Goal: Use online tool/utility: Utilize a website feature to perform a specific function

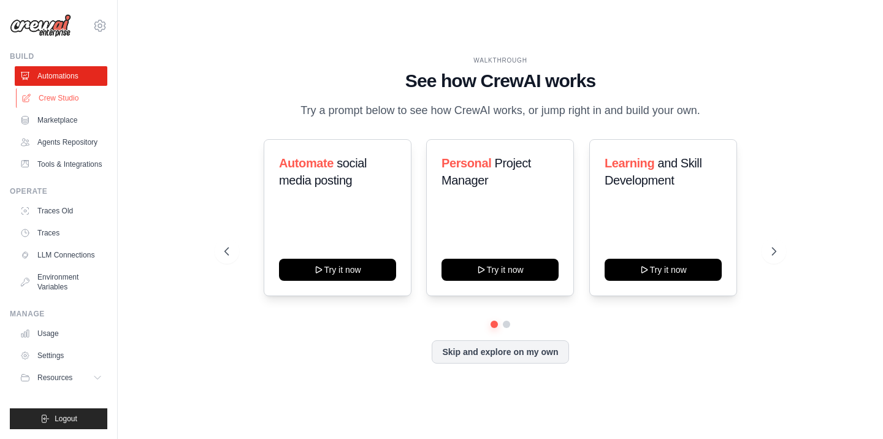
click at [47, 102] on link "Crew Studio" at bounding box center [62, 98] width 93 height 20
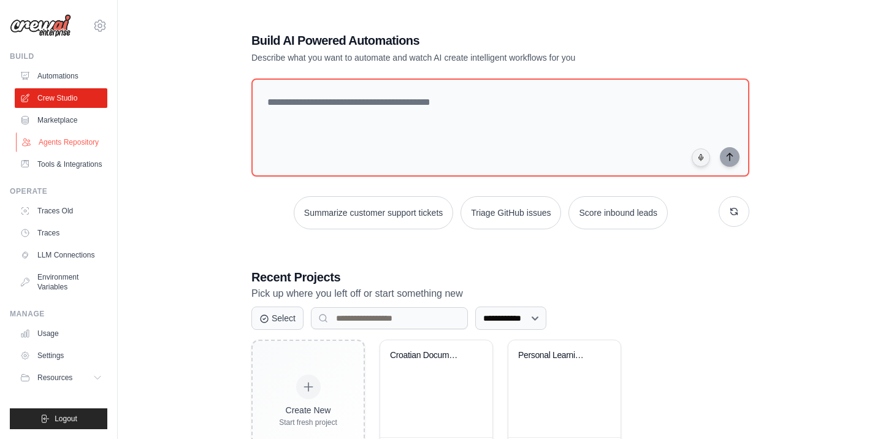
click at [64, 152] on link "Agents Repository" at bounding box center [62, 142] width 93 height 20
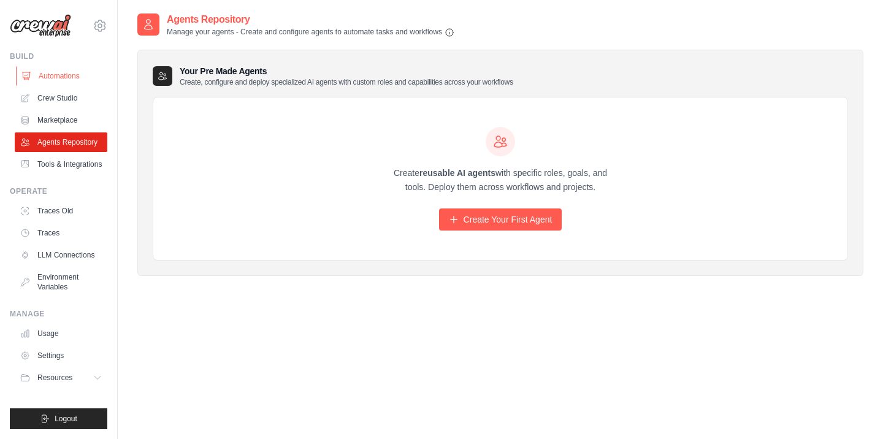
click at [48, 78] on link "Automations" at bounding box center [62, 76] width 93 height 20
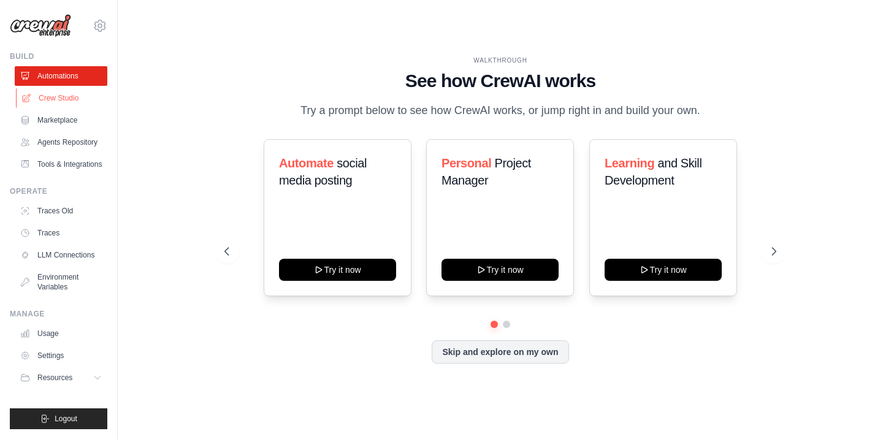
click at [50, 102] on link "Crew Studio" at bounding box center [62, 98] width 93 height 20
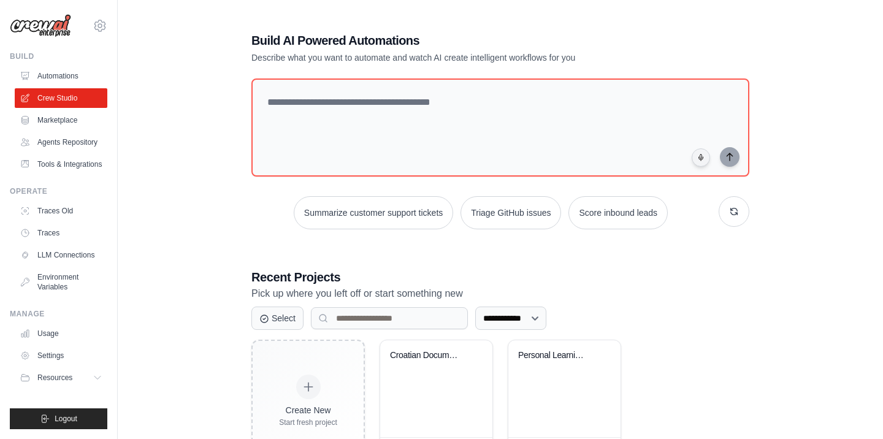
scroll to position [11, 0]
click at [96, 382] on icon at bounding box center [99, 378] width 10 height 10
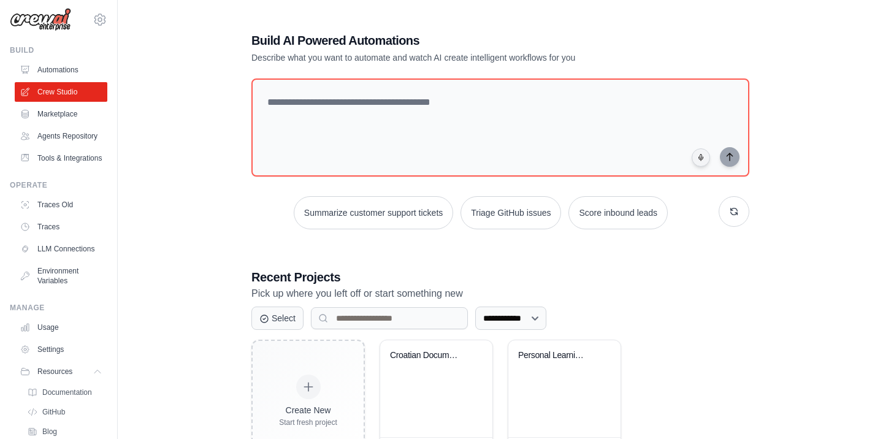
scroll to position [0, 0]
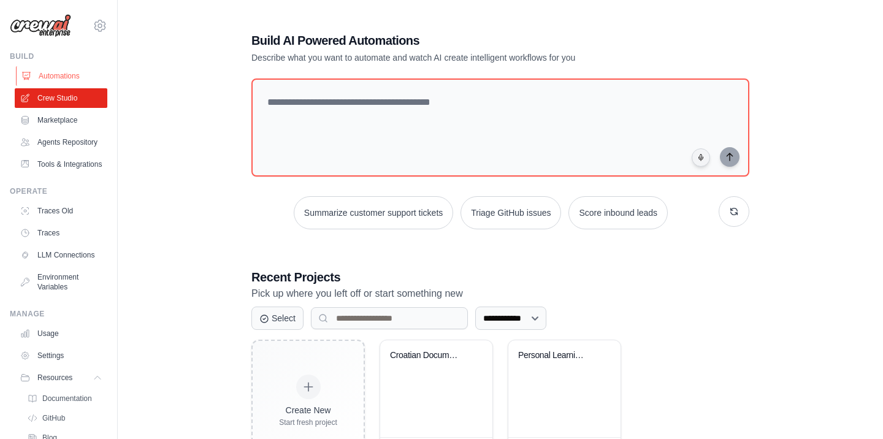
click at [80, 77] on link "Automations" at bounding box center [62, 76] width 93 height 20
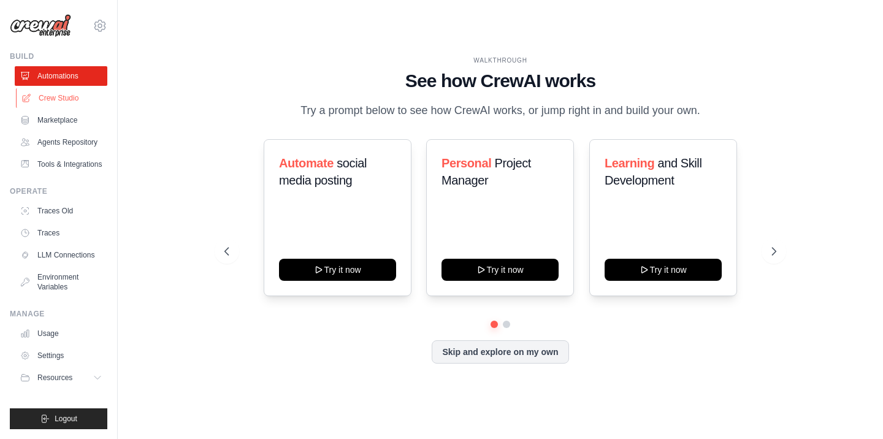
click at [61, 101] on link "Crew Studio" at bounding box center [62, 98] width 93 height 20
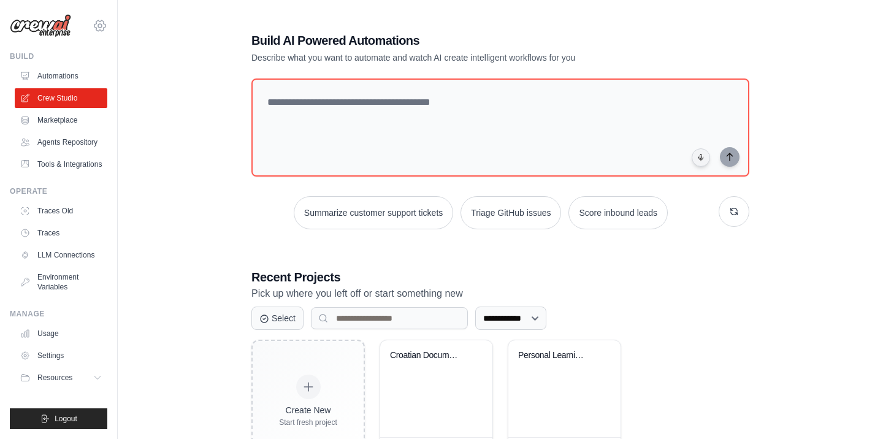
click at [104, 29] on icon at bounding box center [99, 25] width 11 height 10
click at [131, 49] on div "[EMAIL_ADDRESS][DOMAIN_NAME]" at bounding box center [150, 47] width 97 height 12
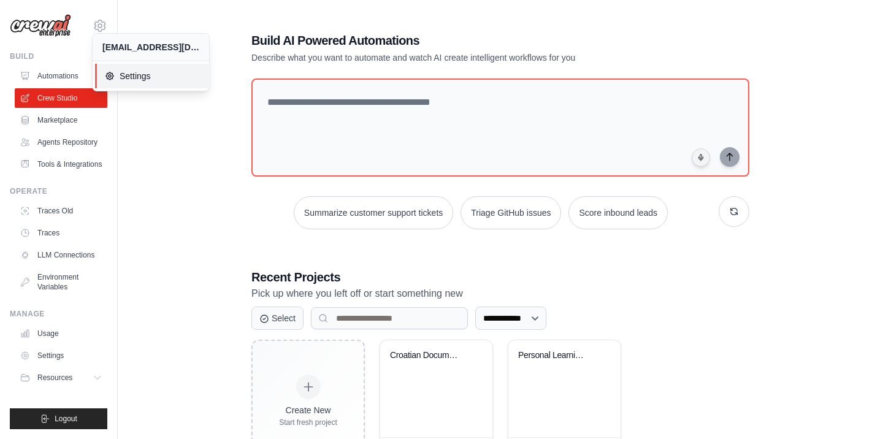
click at [134, 72] on span "Settings" at bounding box center [153, 76] width 97 height 12
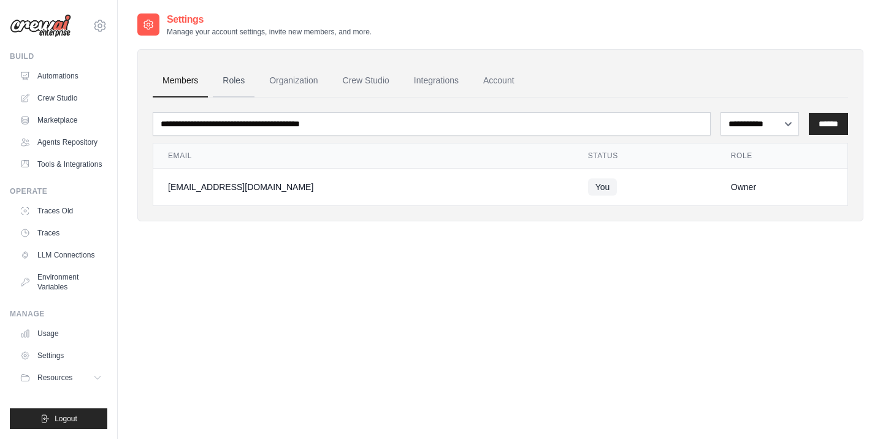
click at [239, 78] on link "Roles" at bounding box center [234, 80] width 42 height 33
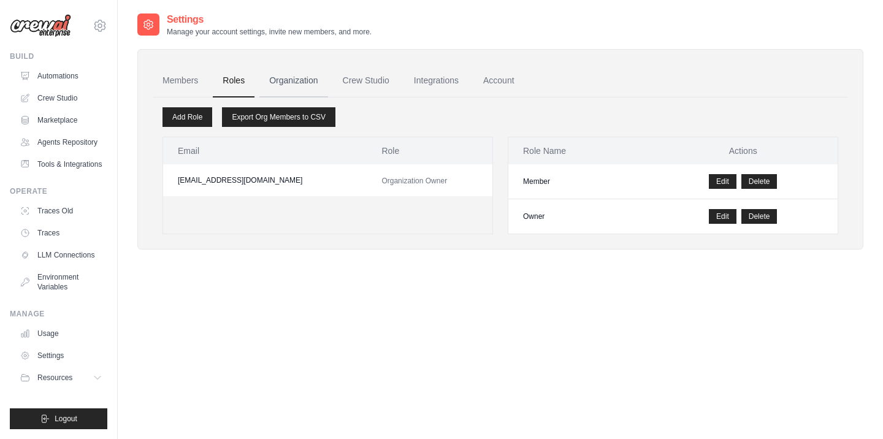
click at [292, 86] on link "Organization" at bounding box center [293, 80] width 68 height 33
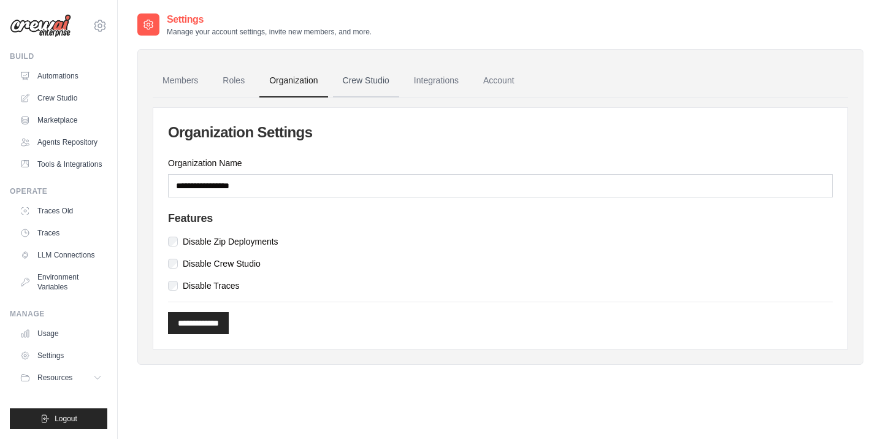
click at [385, 77] on link "Crew Studio" at bounding box center [366, 80] width 66 height 33
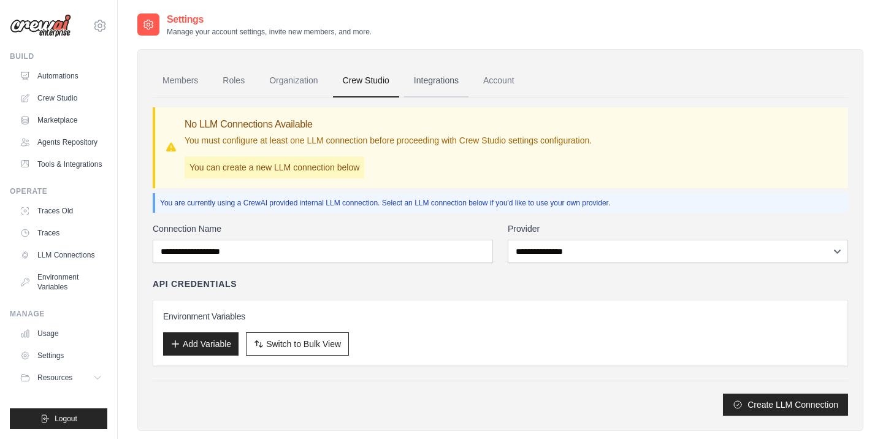
click at [468, 85] on link "Integrations" at bounding box center [436, 80] width 64 height 33
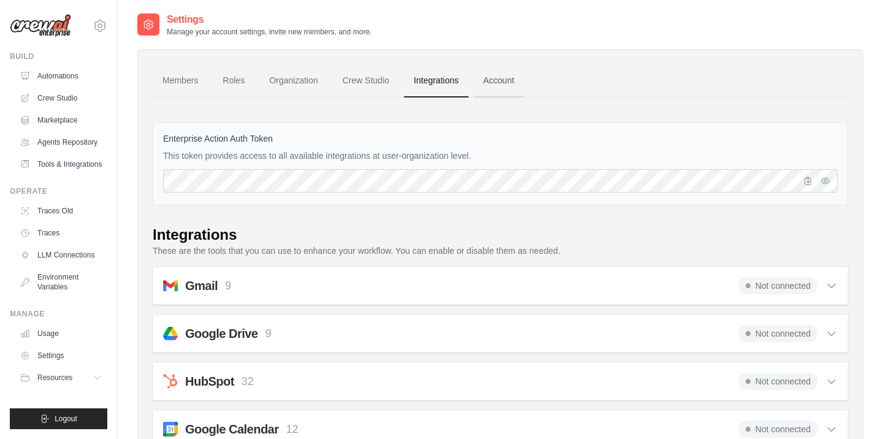
click at [515, 77] on link "Account" at bounding box center [498, 80] width 51 height 33
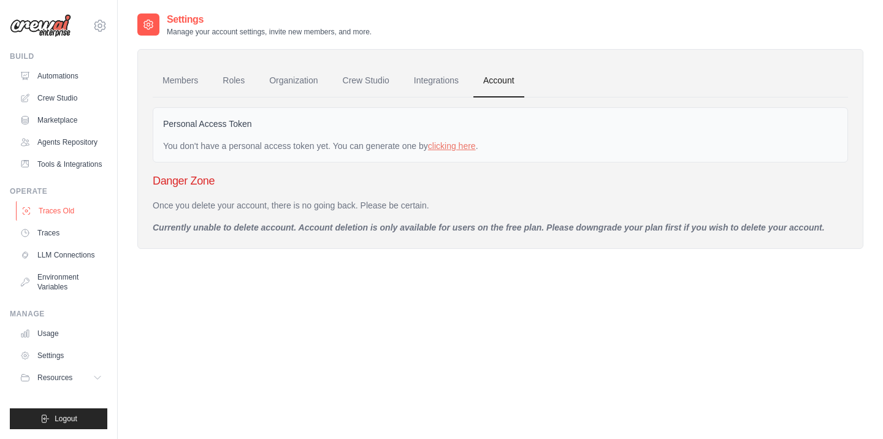
click at [74, 221] on link "Traces Old" at bounding box center [62, 211] width 93 height 20
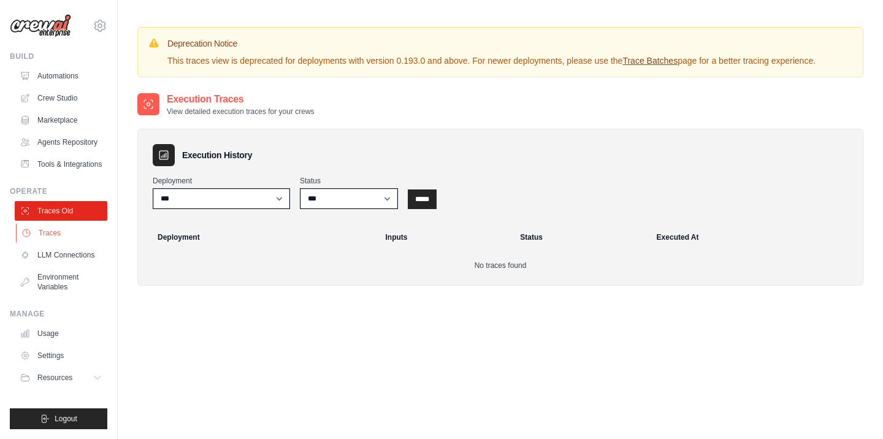
click at [56, 243] on link "Traces" at bounding box center [62, 233] width 93 height 20
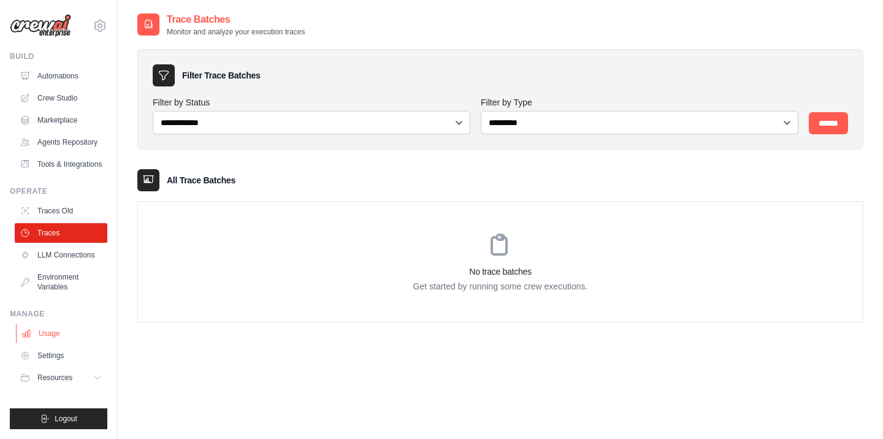
click at [48, 343] on link "Usage" at bounding box center [62, 334] width 93 height 20
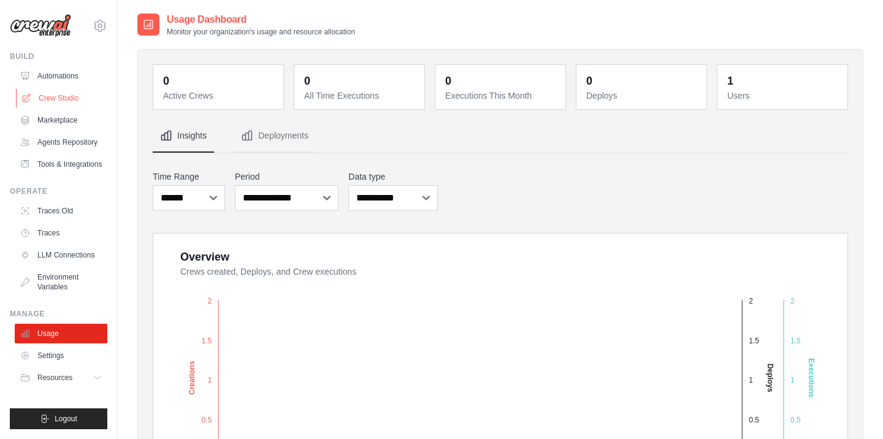
click at [77, 101] on link "Crew Studio" at bounding box center [62, 98] width 93 height 20
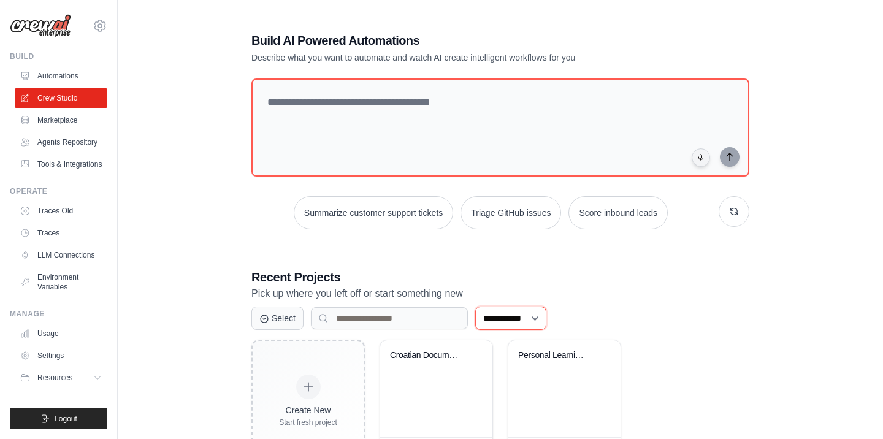
click at [475, 306] on select "**********" at bounding box center [510, 317] width 71 height 23
click at [546, 314] on select "**********" at bounding box center [510, 317] width 71 height 23
click at [299, 317] on button "Select" at bounding box center [277, 317] width 52 height 23
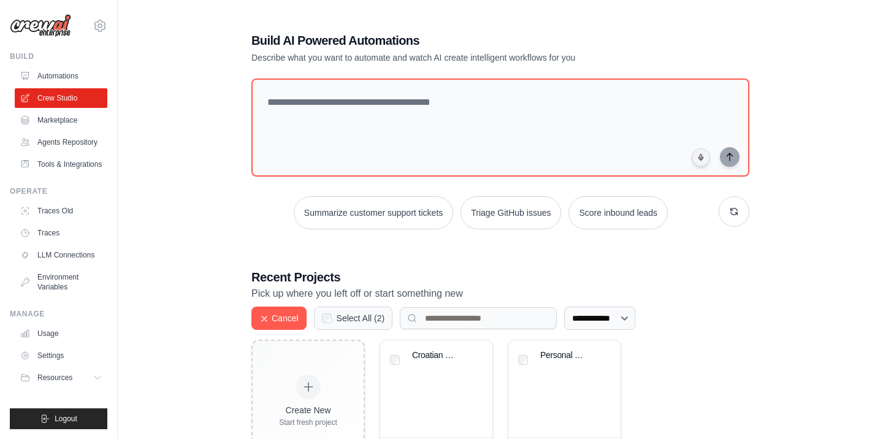
click at [385, 317] on label "Select All ( 2 )" at bounding box center [360, 318] width 48 height 12
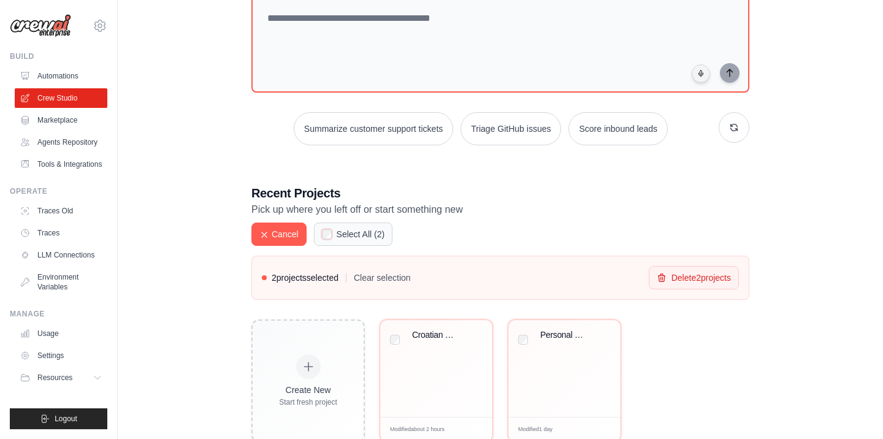
scroll to position [116, 0]
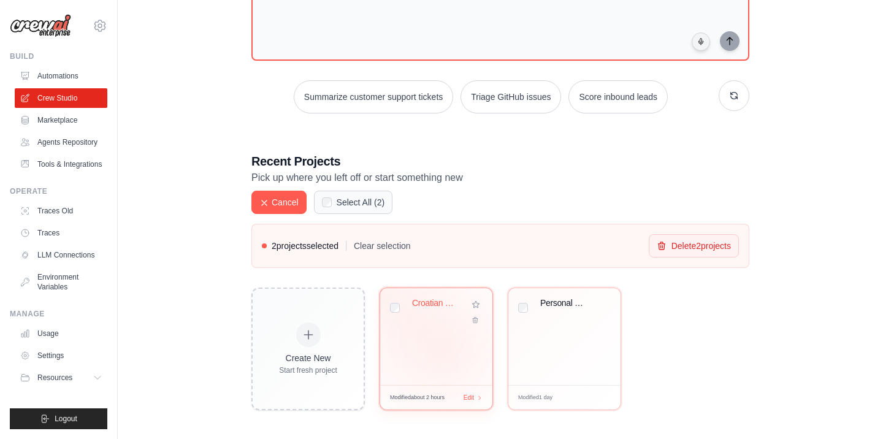
click at [447, 348] on div "Croatian Document Translator" at bounding box center [436, 336] width 112 height 97
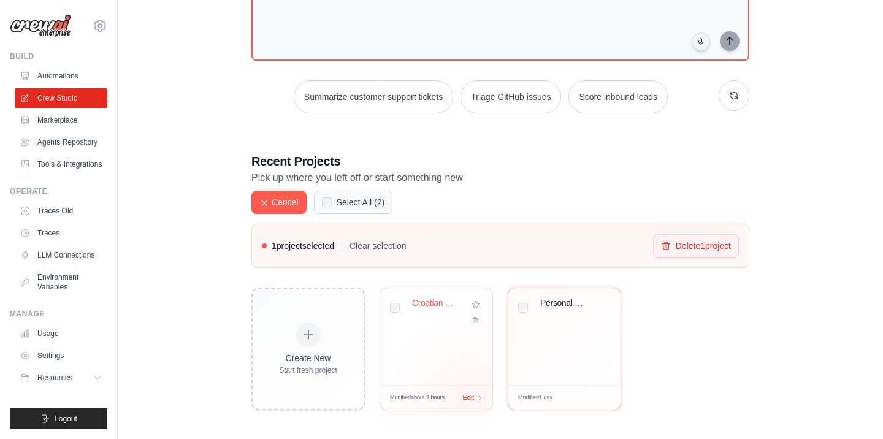
click at [470, 395] on span "Edit" at bounding box center [468, 397] width 12 height 10
click at [462, 392] on span "Edit" at bounding box center [468, 397] width 12 height 10
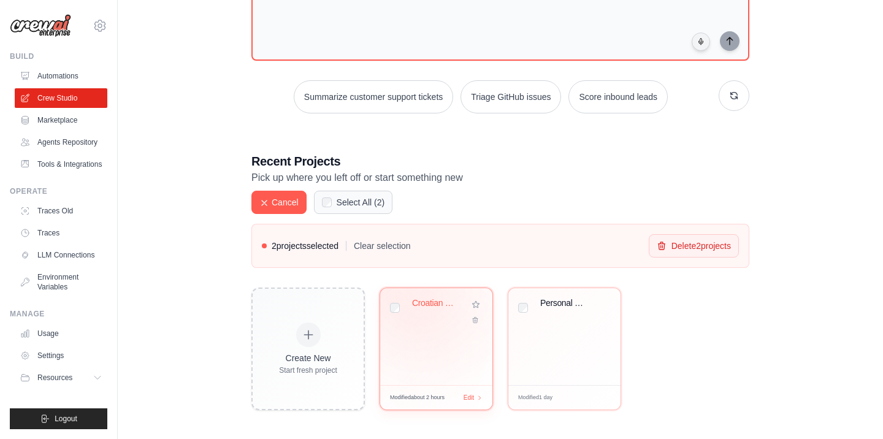
click at [431, 298] on div "Croatian Document Translator" at bounding box center [438, 303] width 52 height 11
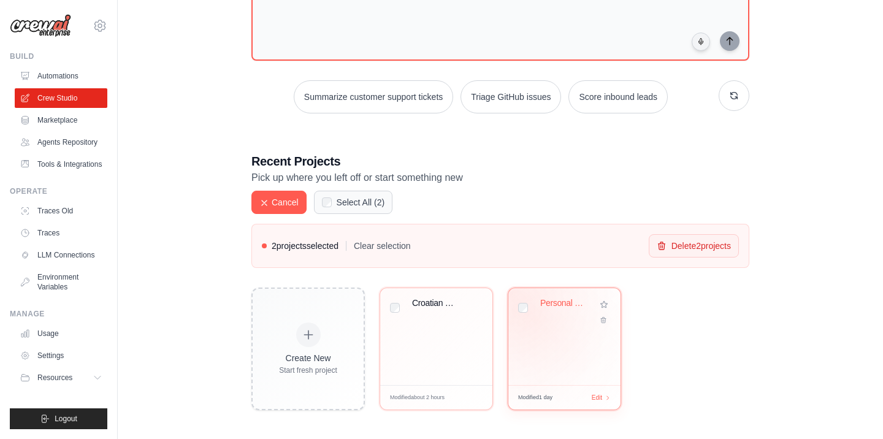
click at [524, 311] on div "Personal Learning Management System" at bounding box center [564, 312] width 93 height 28
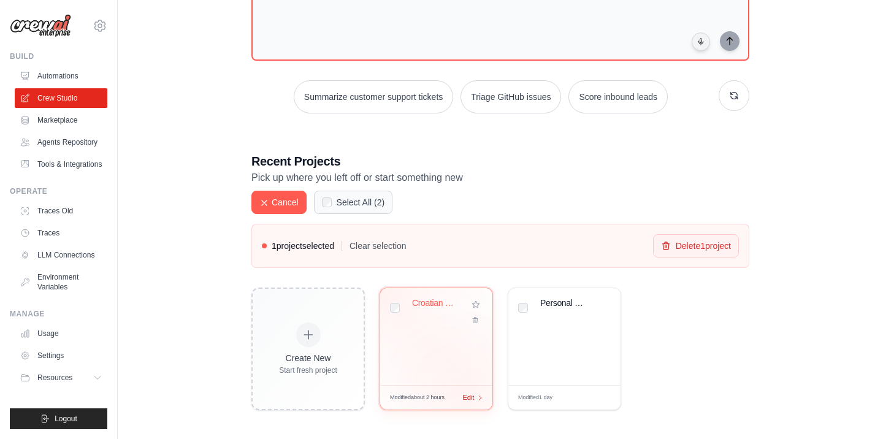
click at [468, 395] on span "Edit" at bounding box center [468, 397] width 12 height 10
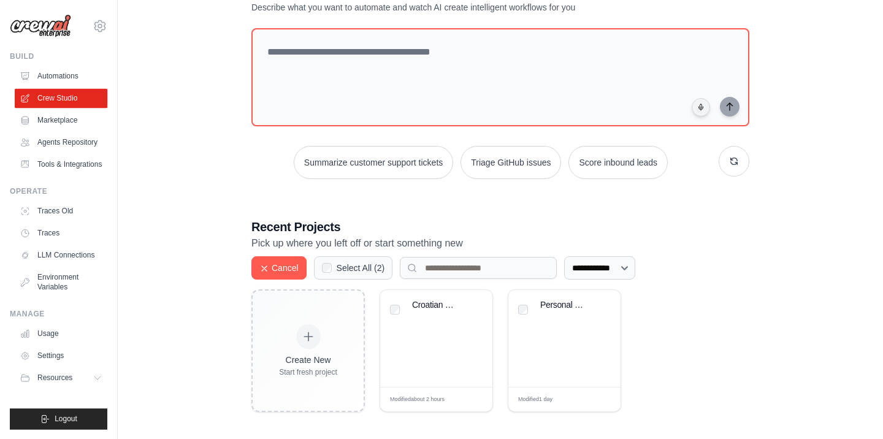
scroll to position [52, 0]
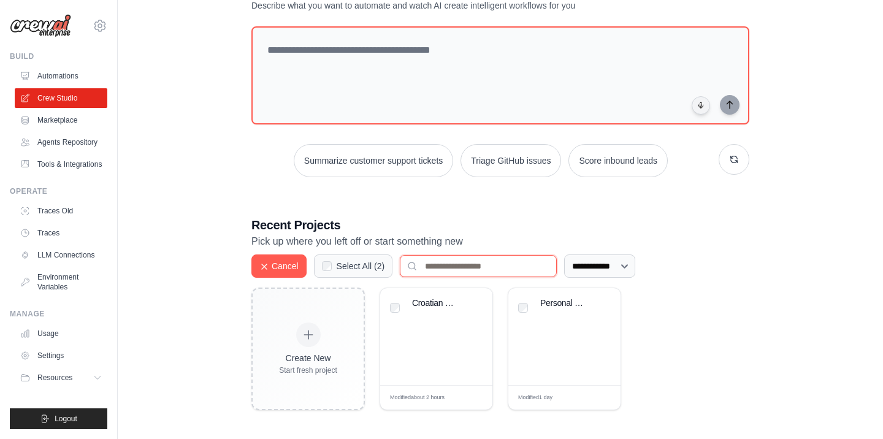
click at [542, 269] on input at bounding box center [478, 266] width 157 height 22
click at [357, 264] on label "Select All ( 2 )" at bounding box center [360, 266] width 48 height 12
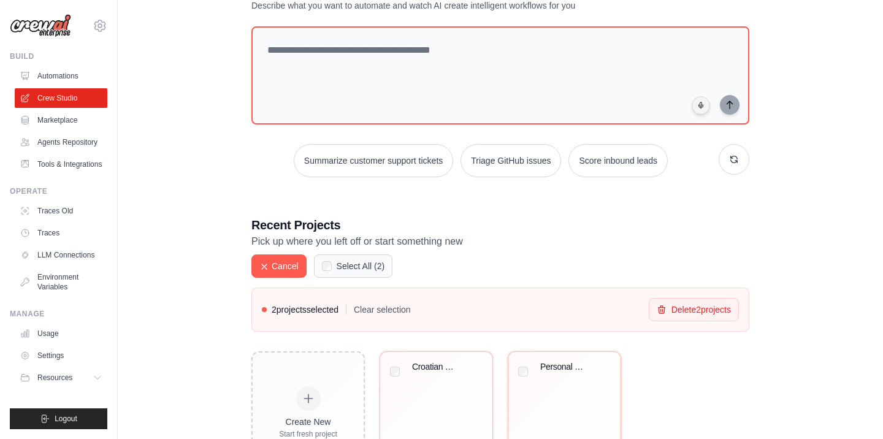
click at [357, 264] on label "Select All ( 2 )" at bounding box center [360, 266] width 48 height 12
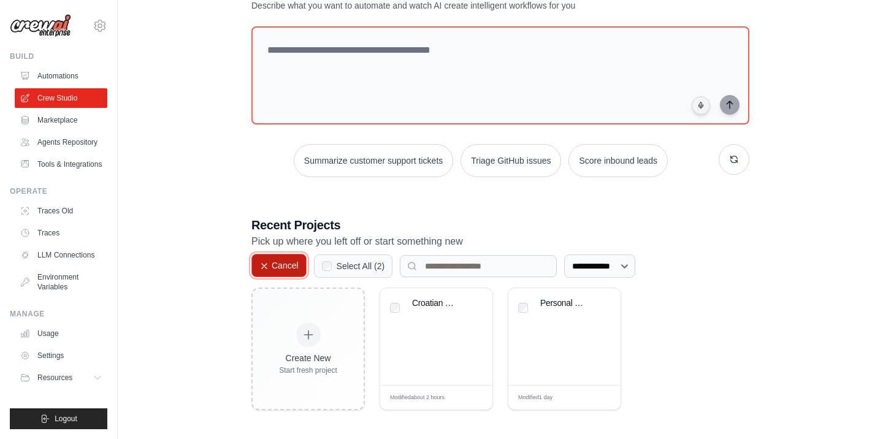
click at [276, 263] on button "Cancel" at bounding box center [278, 265] width 55 height 23
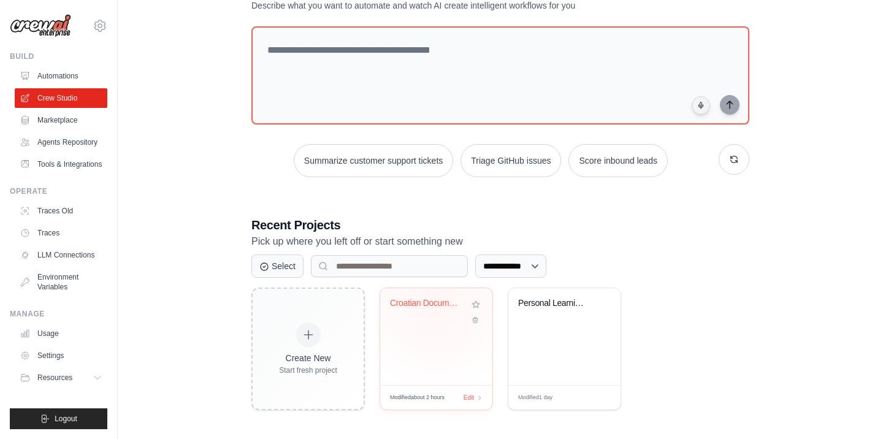
click at [437, 298] on div "Croatian Document Translator" at bounding box center [427, 303] width 74 height 11
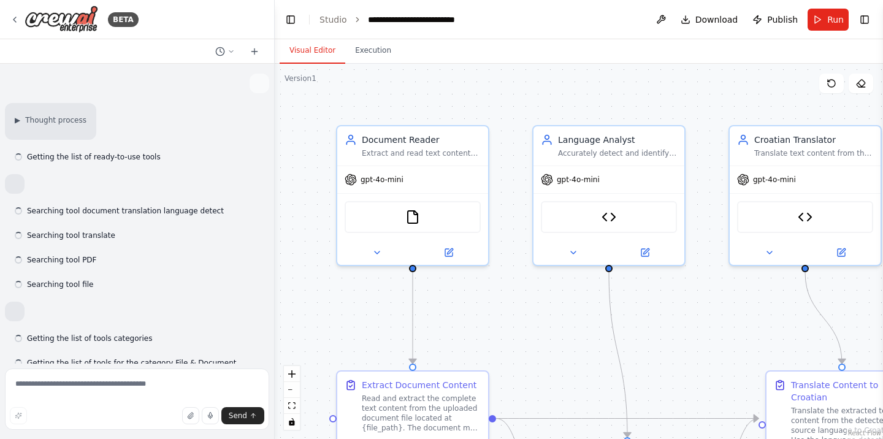
scroll to position [3198, 0]
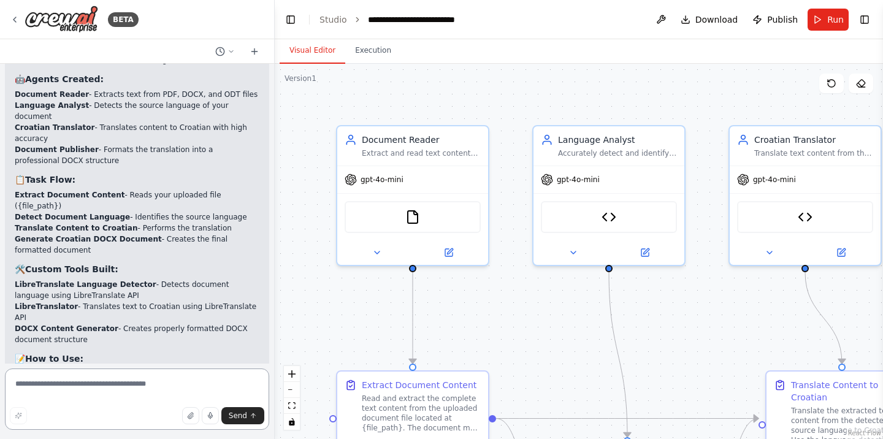
click at [157, 390] on textarea at bounding box center [137, 398] width 264 height 61
click at [45, 384] on textarea at bounding box center [137, 398] width 264 height 61
paste textarea "**********"
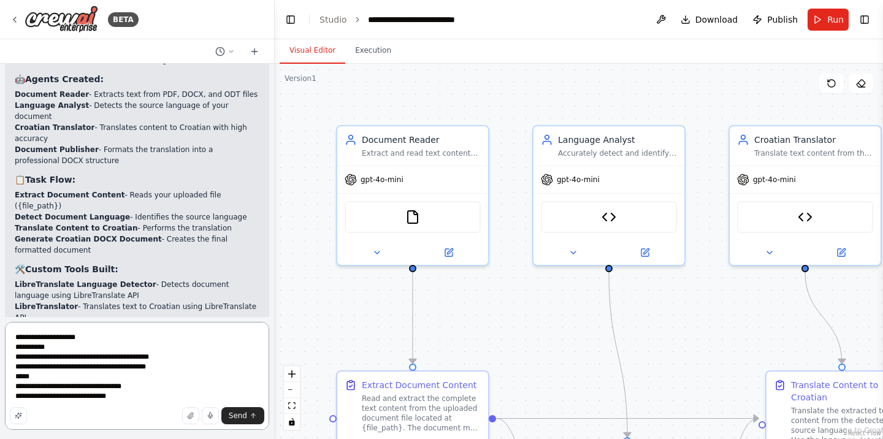
type textarea "**********"
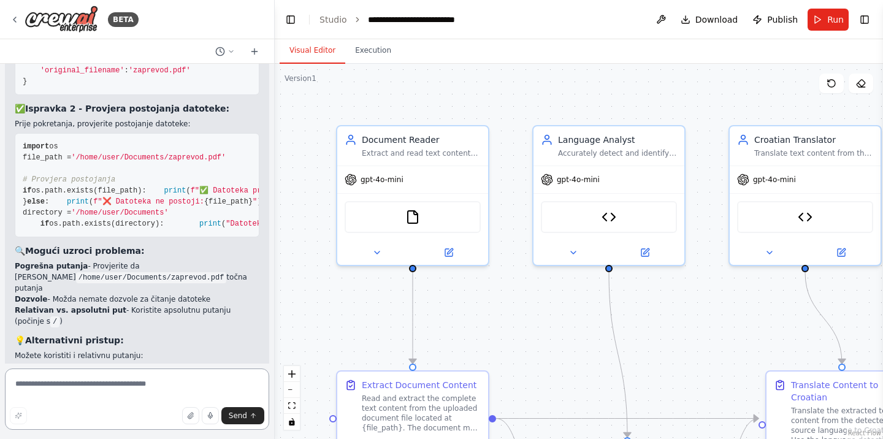
scroll to position [3901, 0]
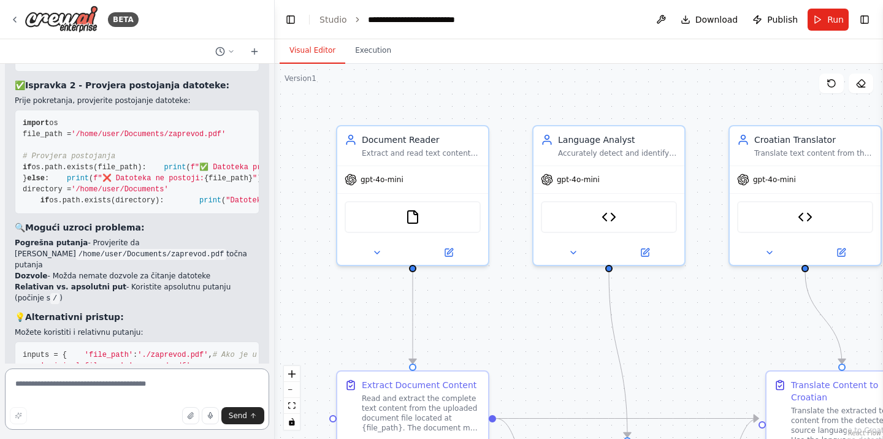
click at [106, 390] on textarea at bounding box center [137, 398] width 264 height 61
paste textarea "**********"
type textarea "**********"
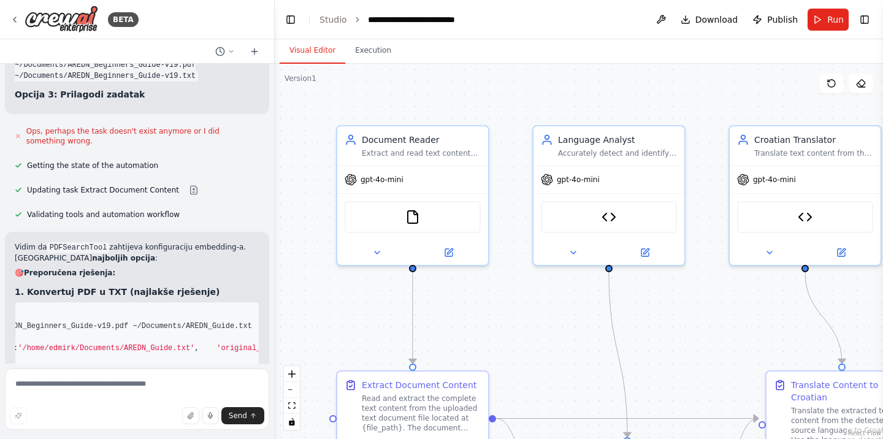
scroll to position [0, 120]
drag, startPoint x: 24, startPoint y: 205, endPoint x: 248, endPoint y: 202, distance: 224.3
click at [248, 302] on pre "# Linux/Mac naredba: pdftotext ~/Documents/AREDN_Beginners_Guide-v19.pdf ~/Docu…" at bounding box center [137, 337] width 245 height 71
click at [238, 302] on pre "# Linux/Mac naredba: pdftotext ~/Documents/AREDN_Beginners_Guide-v19.pdf ~/Docu…" at bounding box center [137, 337] width 245 height 71
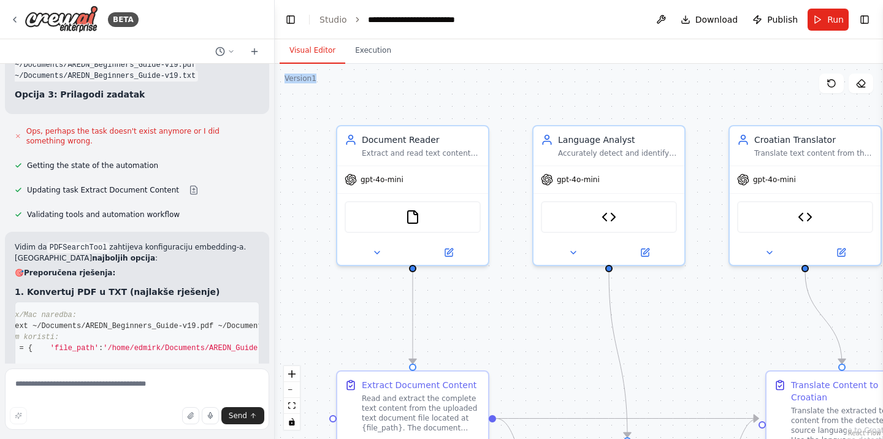
scroll to position [0, 0]
drag, startPoint x: 253, startPoint y: 205, endPoint x: 39, endPoint y: 218, distance: 214.3
click at [15, 302] on pre "# Linux/Mac naredba: pdftotext ~/Documents/AREDN_Beginners_Guide-v19.pdf ~/Docu…" at bounding box center [137, 337] width 245 height 71
click at [76, 333] on span "# Zatim koristi:" at bounding box center [58, 337] width 70 height 9
click at [25, 322] on span "pdftotext ~/Documents/AREDN_Beginners_Guide-v19.pdf ~/Documents/AREDN_Guide.txt" at bounding box center [197, 326] width 349 height 9
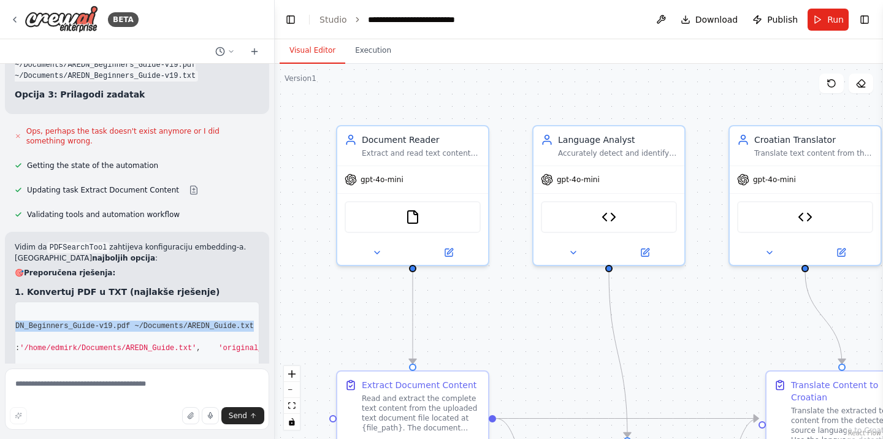
scroll to position [0, 120]
drag, startPoint x: 23, startPoint y: 207, endPoint x: 262, endPoint y: 207, distance: 239.7
click at [259, 302] on pre "# Linux/Mac naredba: pdftotext ~/Documents/AREDN_Beginners_Guide-v19.pdf ~/Docu…" at bounding box center [137, 337] width 245 height 71
copy span "pdftotext ~/Documents/AREDN_Beginners_Guide-v19.pdf ~/Documents/AREDN_Guide.txt"
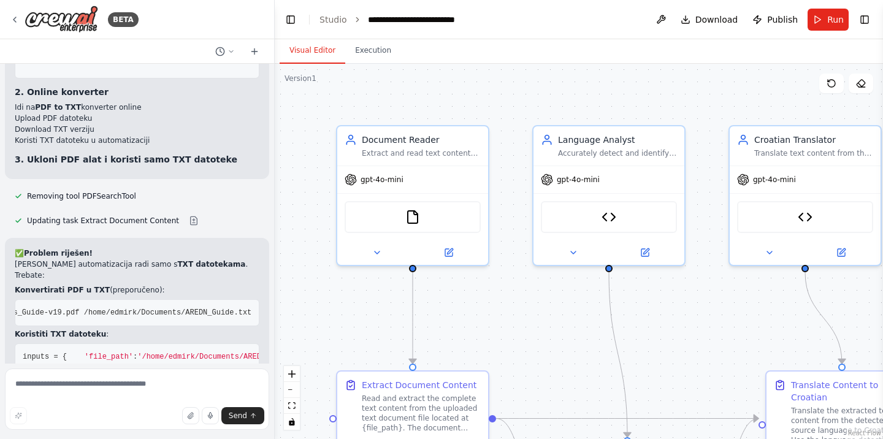
scroll to position [5313, 0]
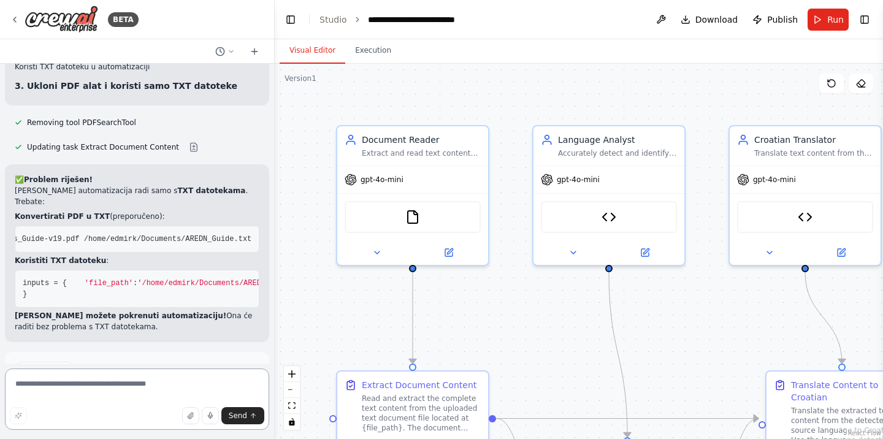
click at [44, 384] on textarea at bounding box center [137, 398] width 264 height 61
paste textarea "**********"
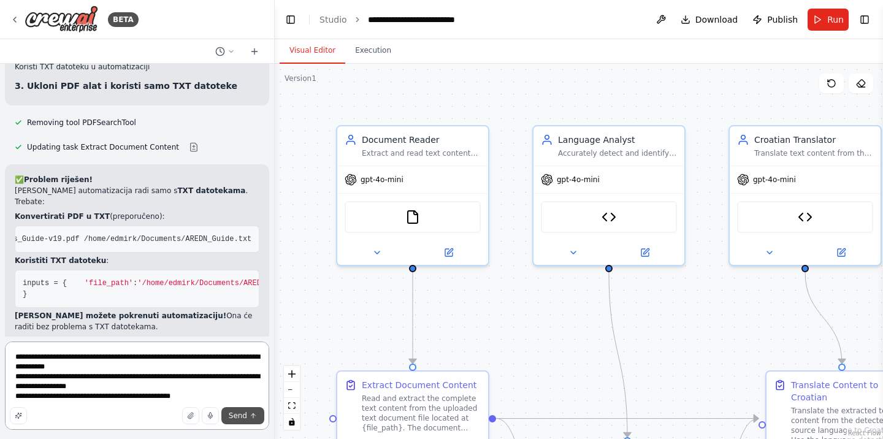
type textarea "**********"
click at [236, 417] on span "Send" at bounding box center [238, 416] width 18 height 10
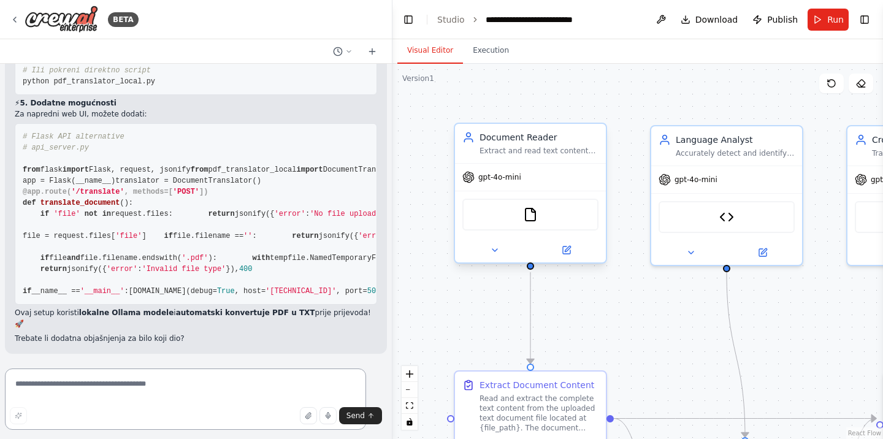
scroll to position [0, 28]
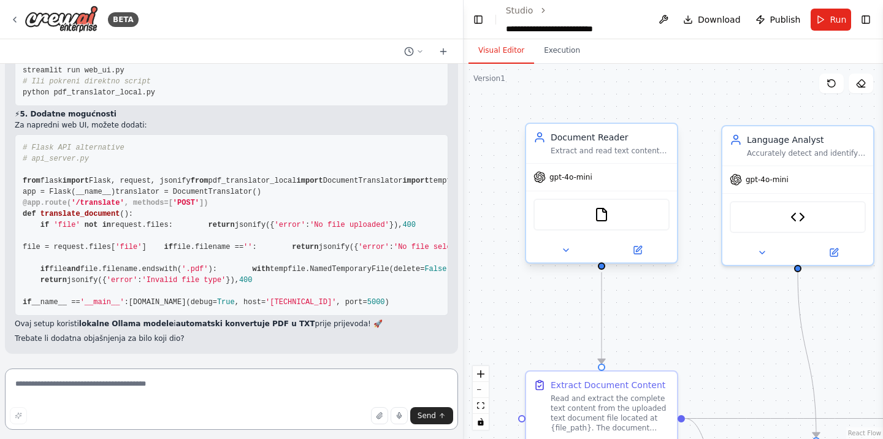
drag, startPoint x: 273, startPoint y: 165, endPoint x: 606, endPoint y: 189, distance: 334.3
click at [606, 189] on div "BETA Upload the document in pdf, odf or docx format. Detect the language of the…" at bounding box center [441, 219] width 883 height 439
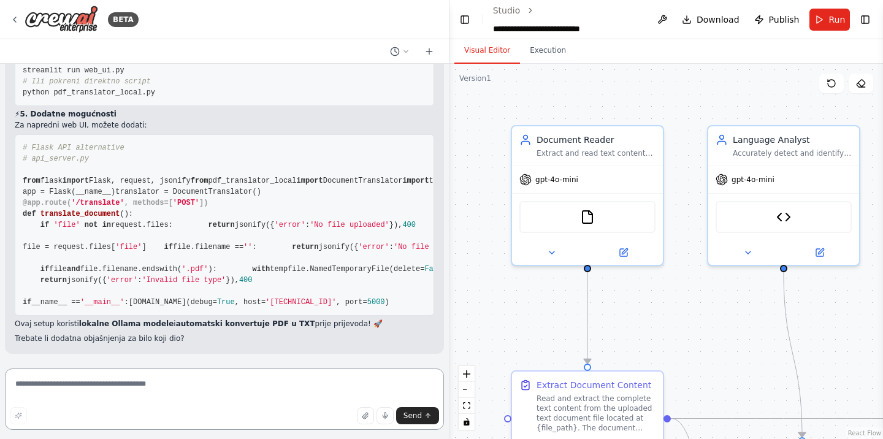
drag, startPoint x: 462, startPoint y: 236, endPoint x: 471, endPoint y: 237, distance: 8.6
click at [471, 237] on div "BETA Upload the document in pdf, odf or docx format. Detect the language of the…" at bounding box center [441, 219] width 883 height 439
drag, startPoint x: 447, startPoint y: 239, endPoint x: 484, endPoint y: 241, distance: 37.5
click at [484, 241] on div "BETA Upload the document in pdf, odf or docx format. Detect the language of the…" at bounding box center [441, 219] width 883 height 439
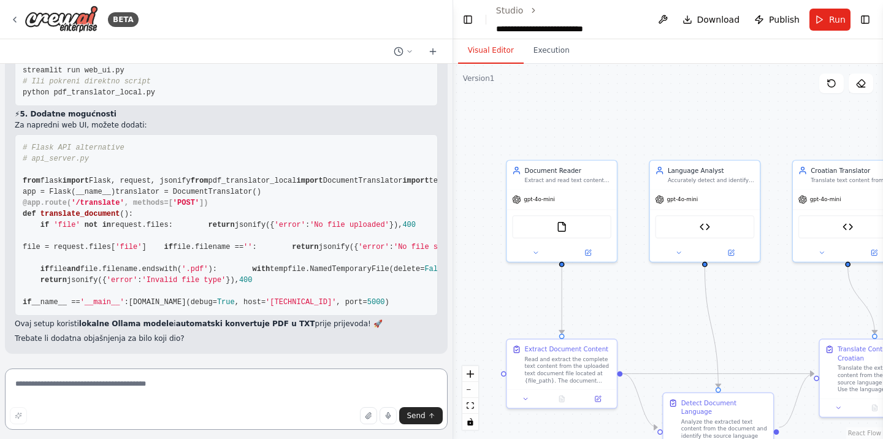
scroll to position [8356, 0]
click at [211, 389] on textarea at bounding box center [226, 398] width 443 height 61
paste textarea "**********"
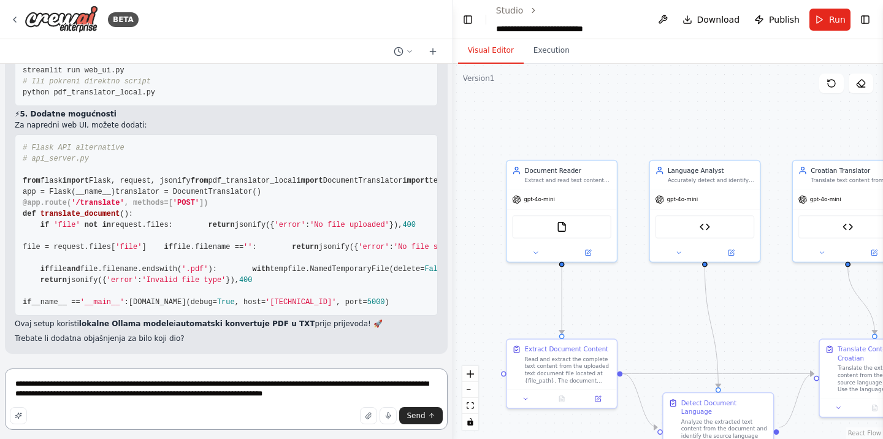
click at [235, 400] on textarea "**********" at bounding box center [226, 398] width 443 height 61
click at [335, 400] on textarea "**********" at bounding box center [226, 398] width 443 height 61
type textarea "**********"
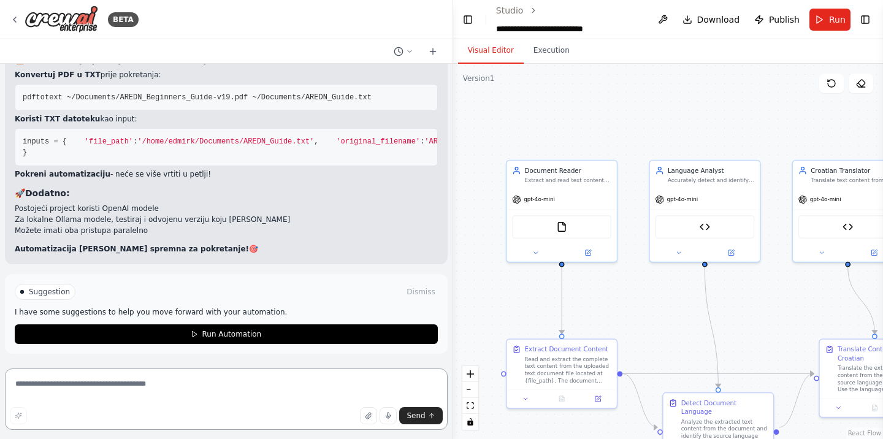
scroll to position [9126, 0]
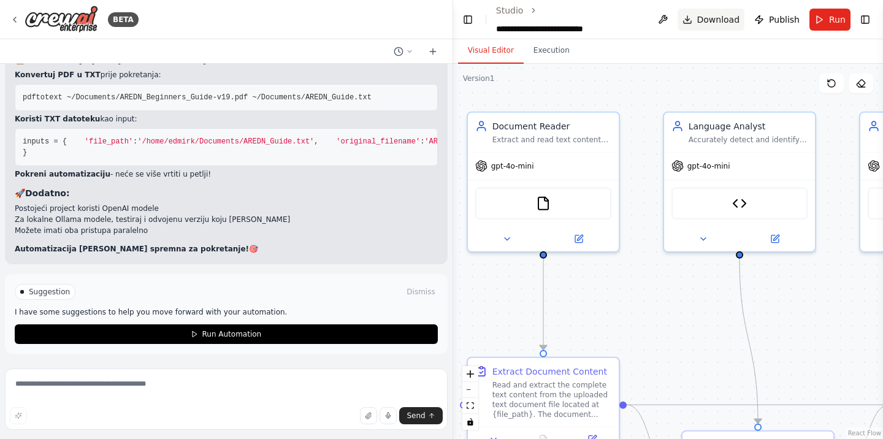
click at [722, 17] on span "Download" at bounding box center [718, 19] width 43 height 12
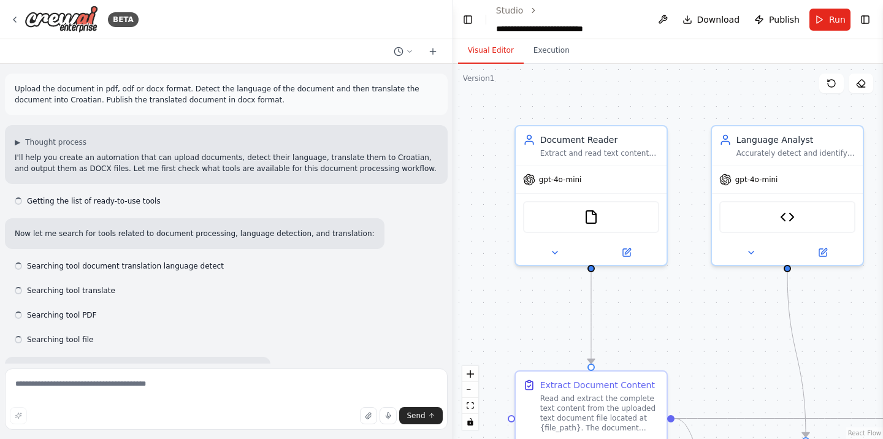
scroll to position [8724, 0]
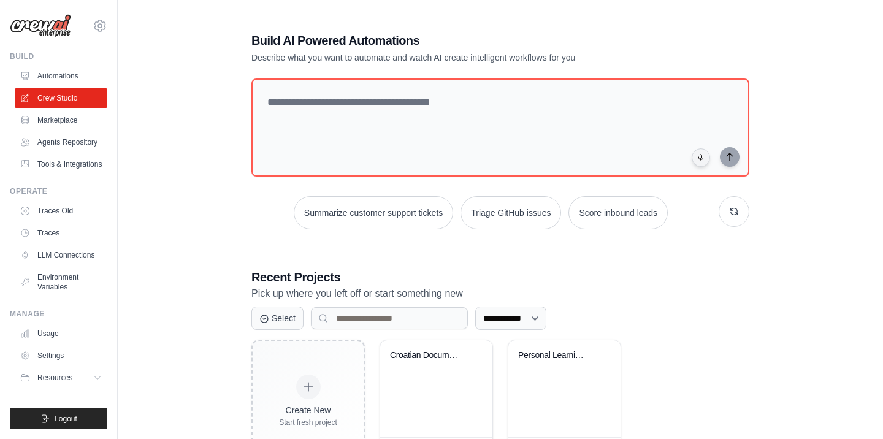
scroll to position [52, 0]
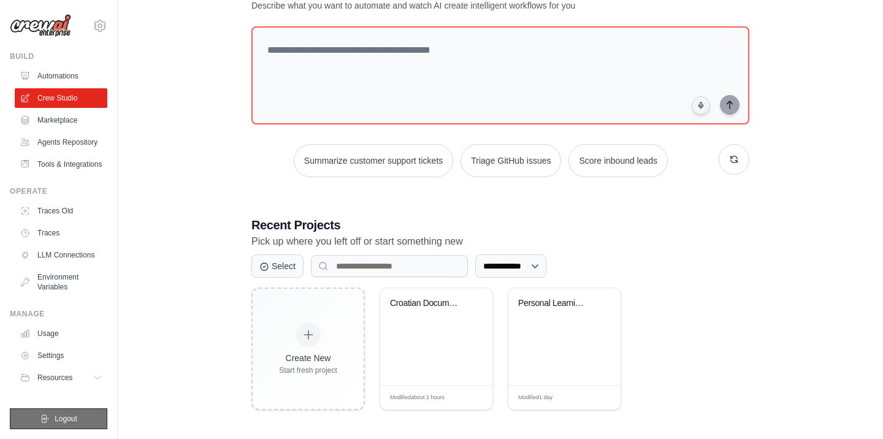
click at [69, 424] on span "Logout" at bounding box center [66, 419] width 23 height 10
